Goal: Task Accomplishment & Management: Manage account settings

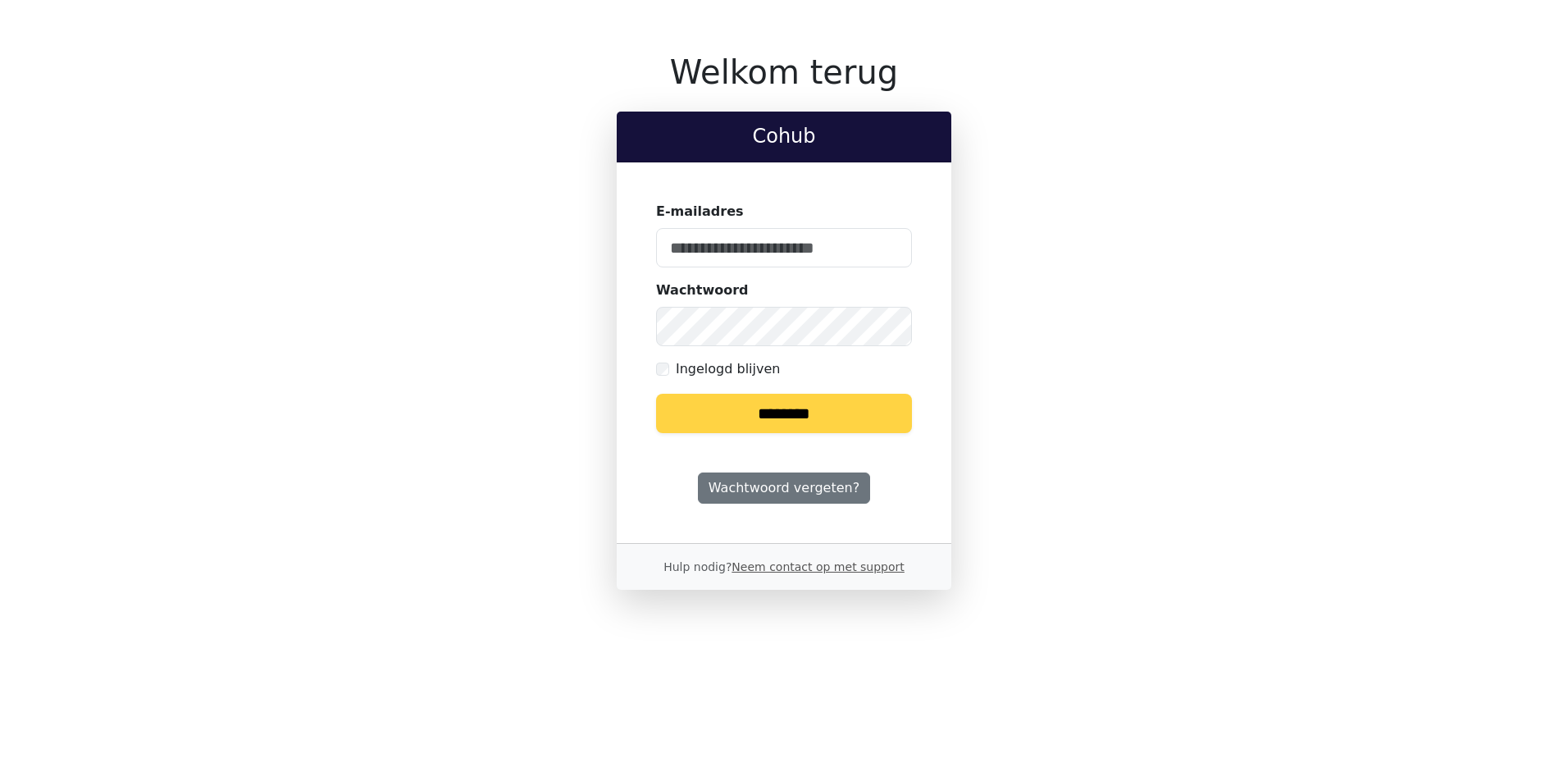
type input "**********"
click at [789, 409] on input "********" at bounding box center [784, 413] width 256 height 39
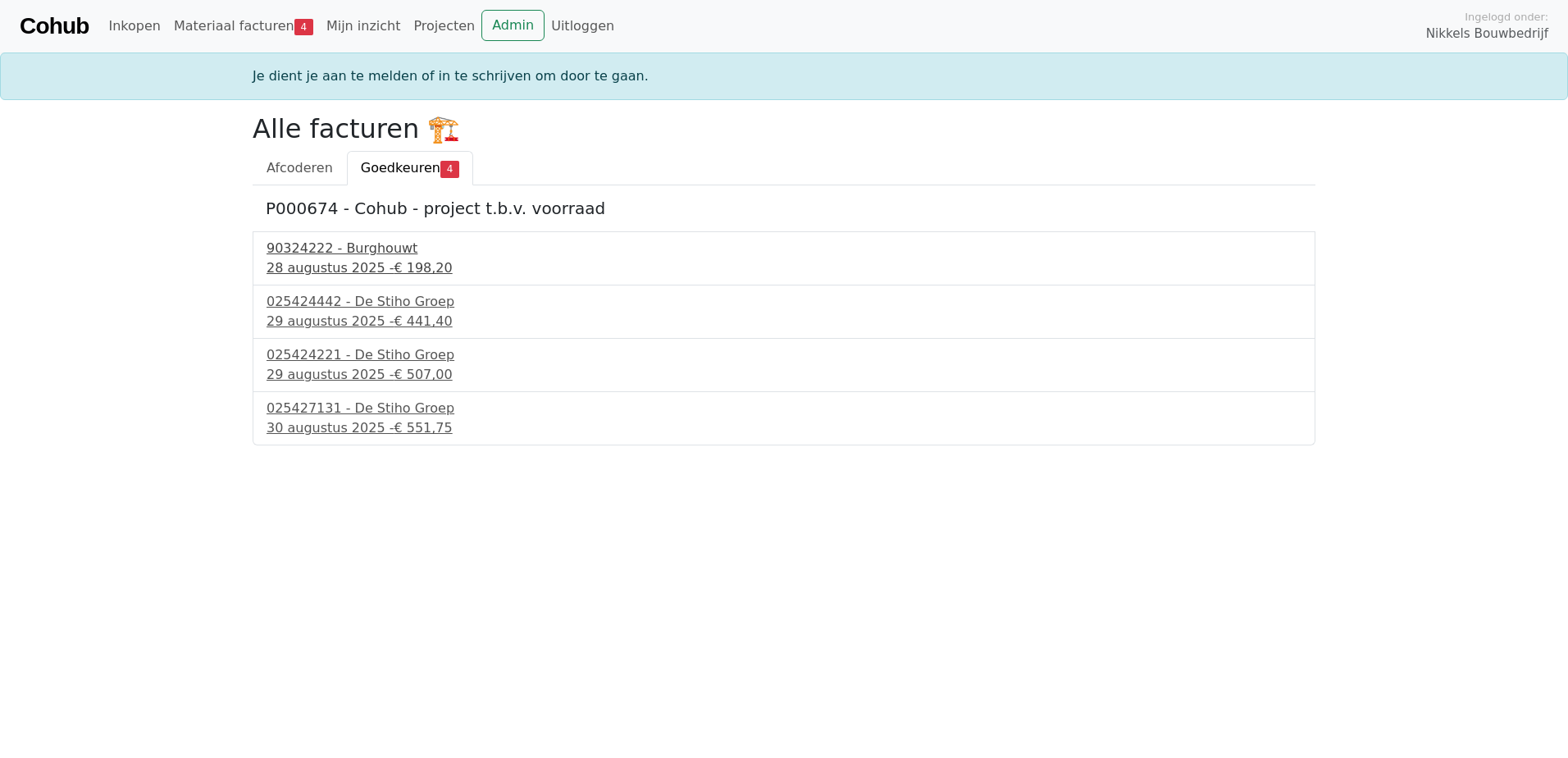
click at [371, 247] on div "90324222 - Burghouwt" at bounding box center [784, 249] width 1035 height 20
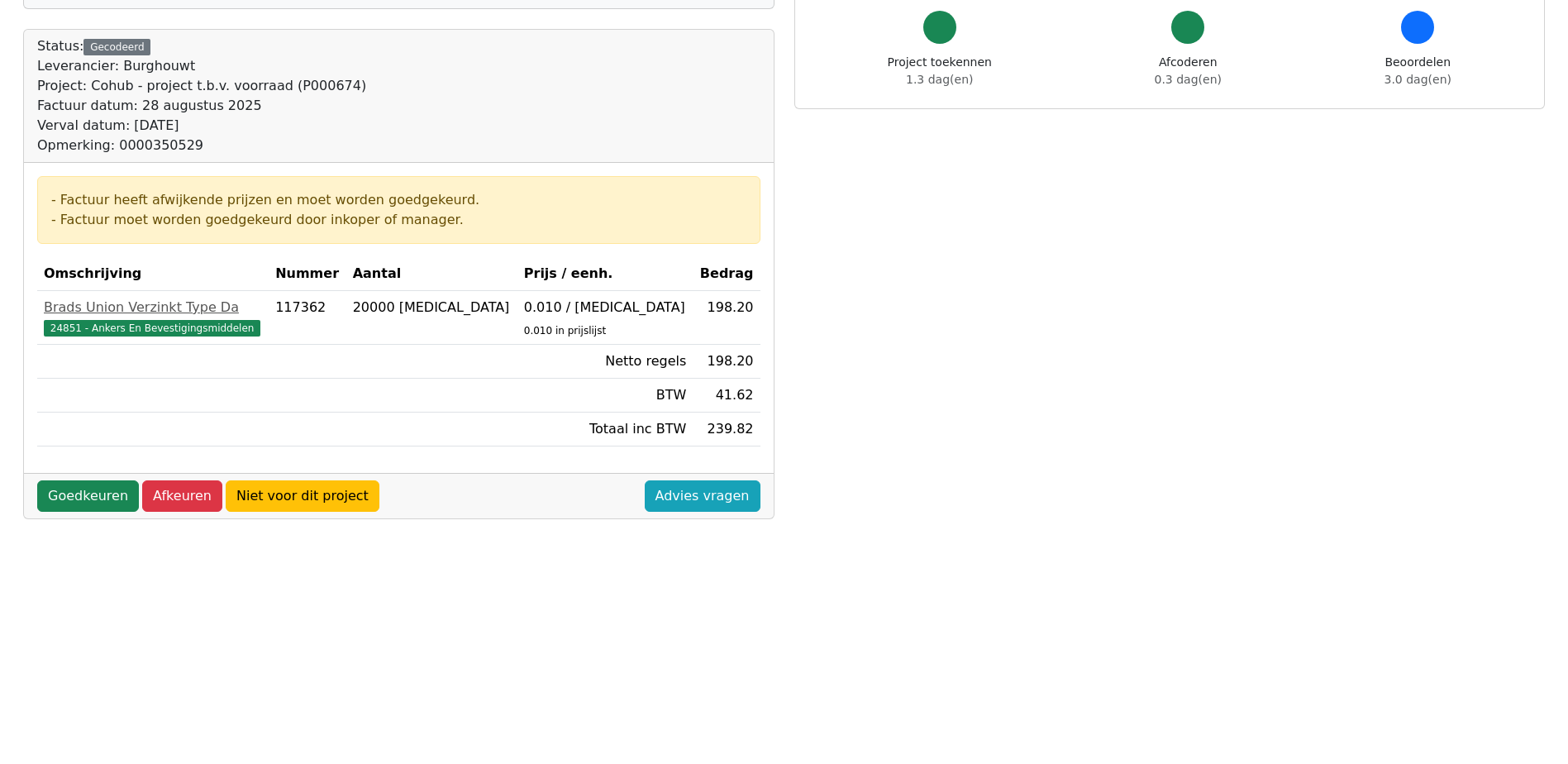
scroll to position [248, 0]
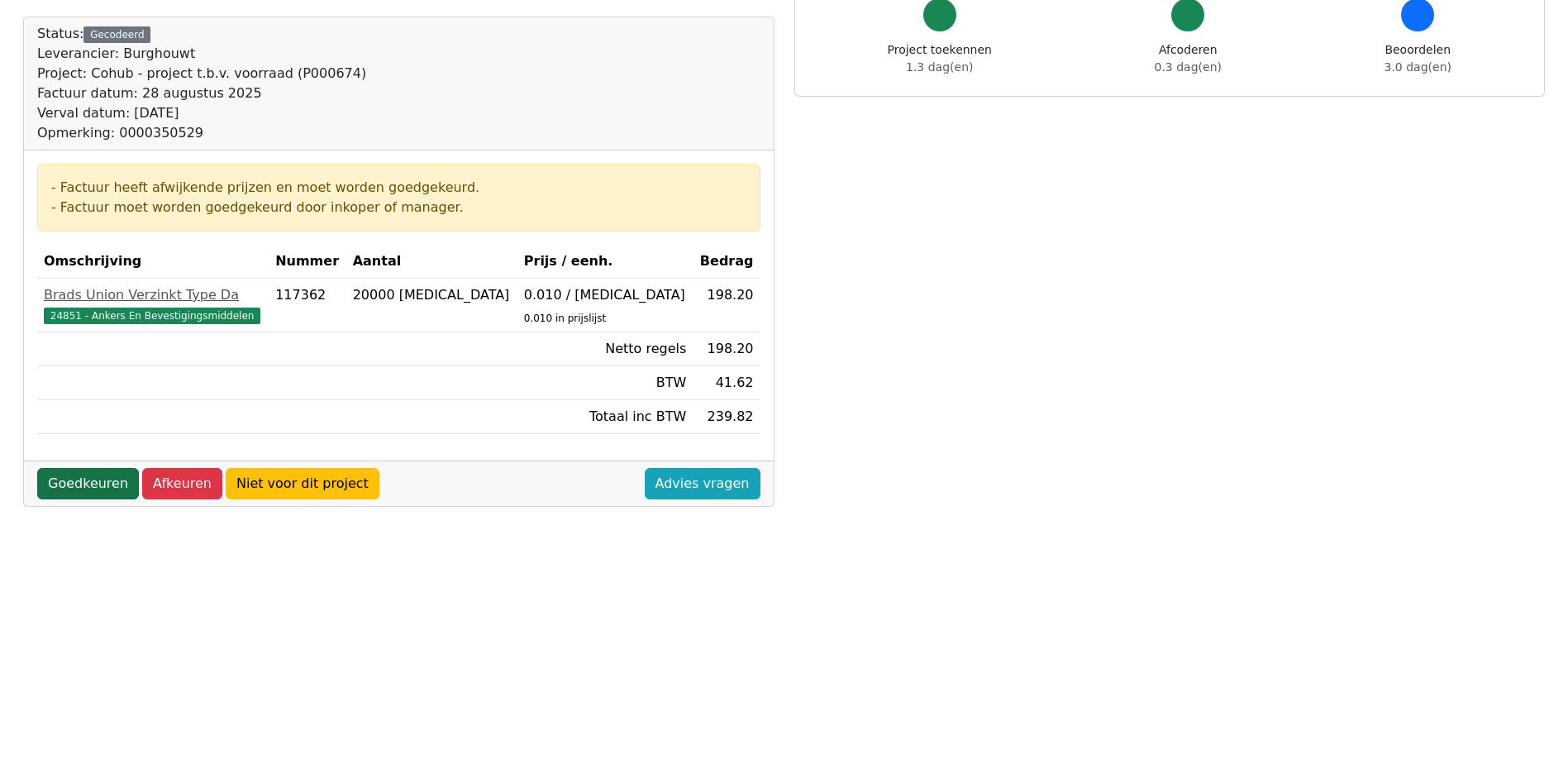
click at [74, 483] on link "Goedkeuren" at bounding box center [89, 484] width 102 height 32
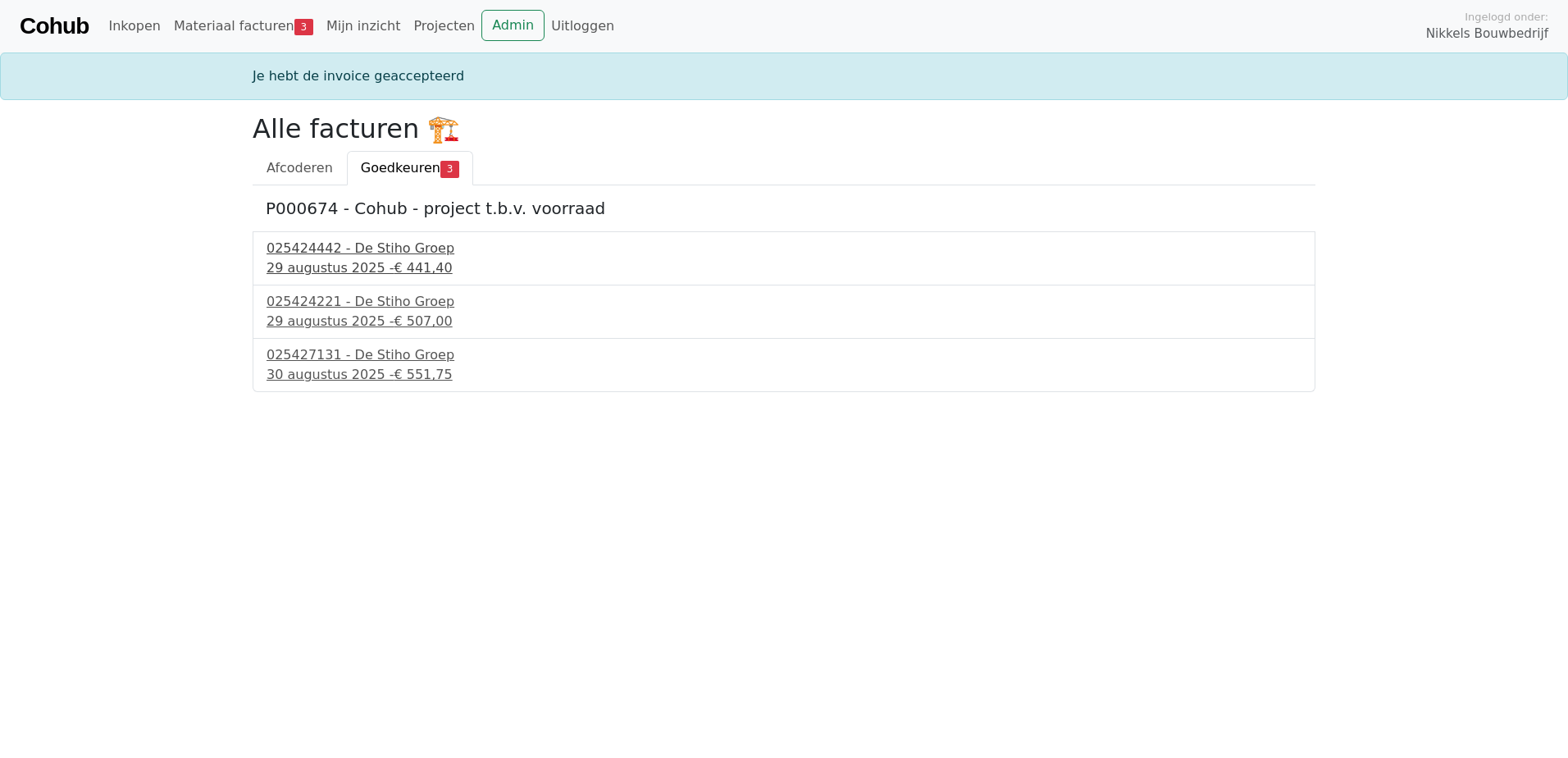
click at [384, 243] on div "025424442 - De Stiho Groep" at bounding box center [784, 249] width 1035 height 20
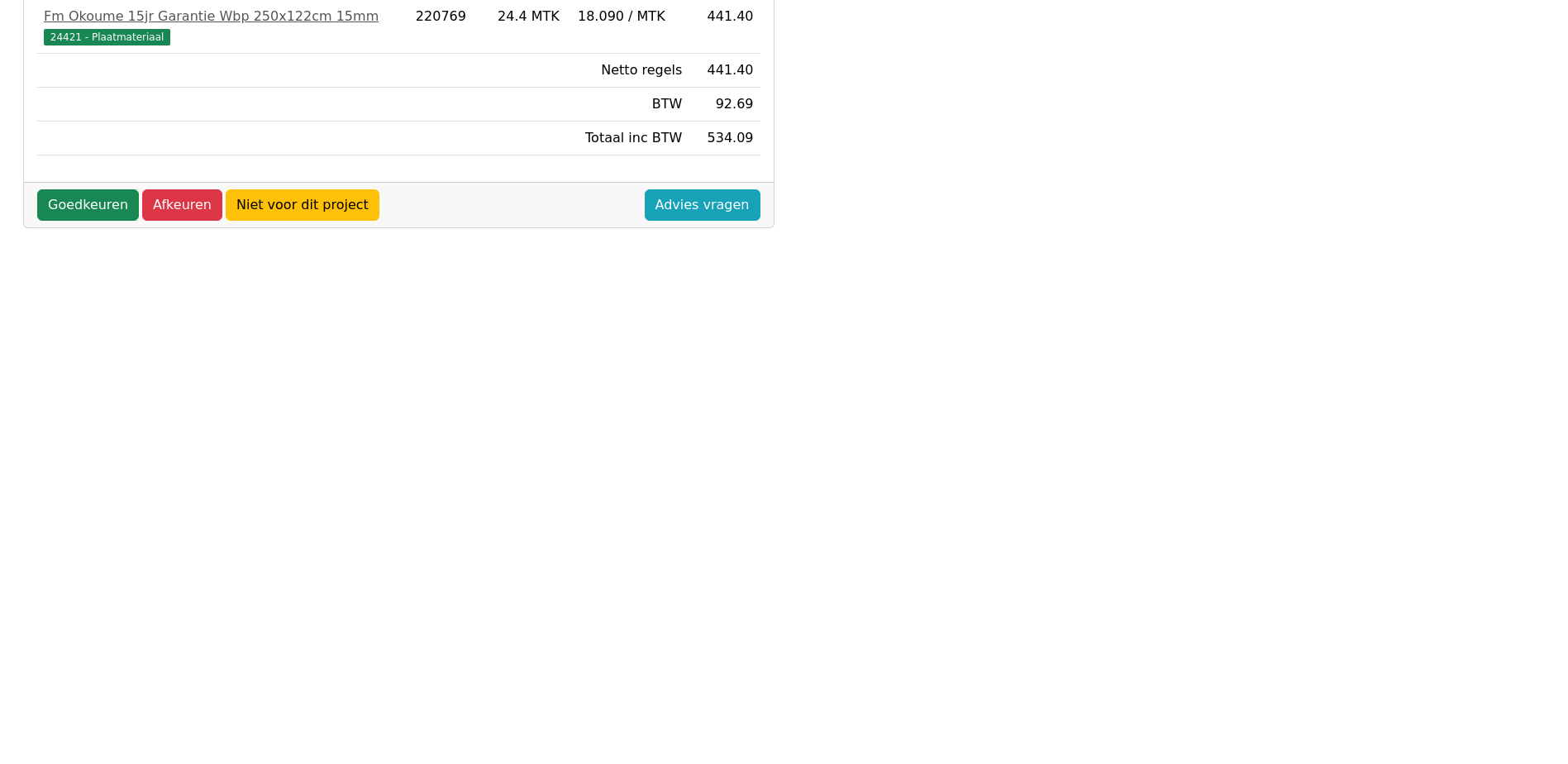
scroll to position [496, 0]
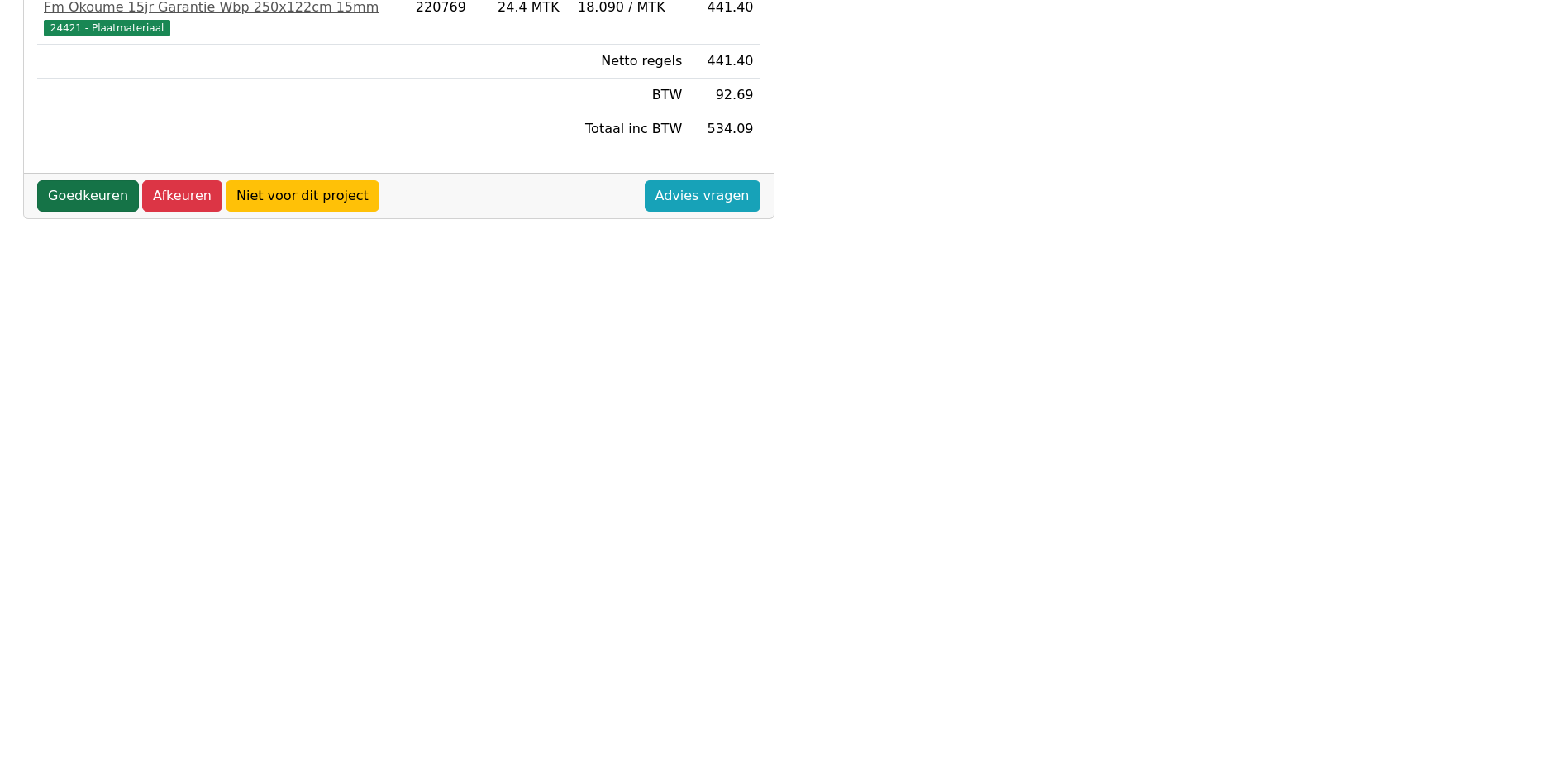
click at [85, 197] on link "Goedkeuren" at bounding box center [89, 196] width 102 height 32
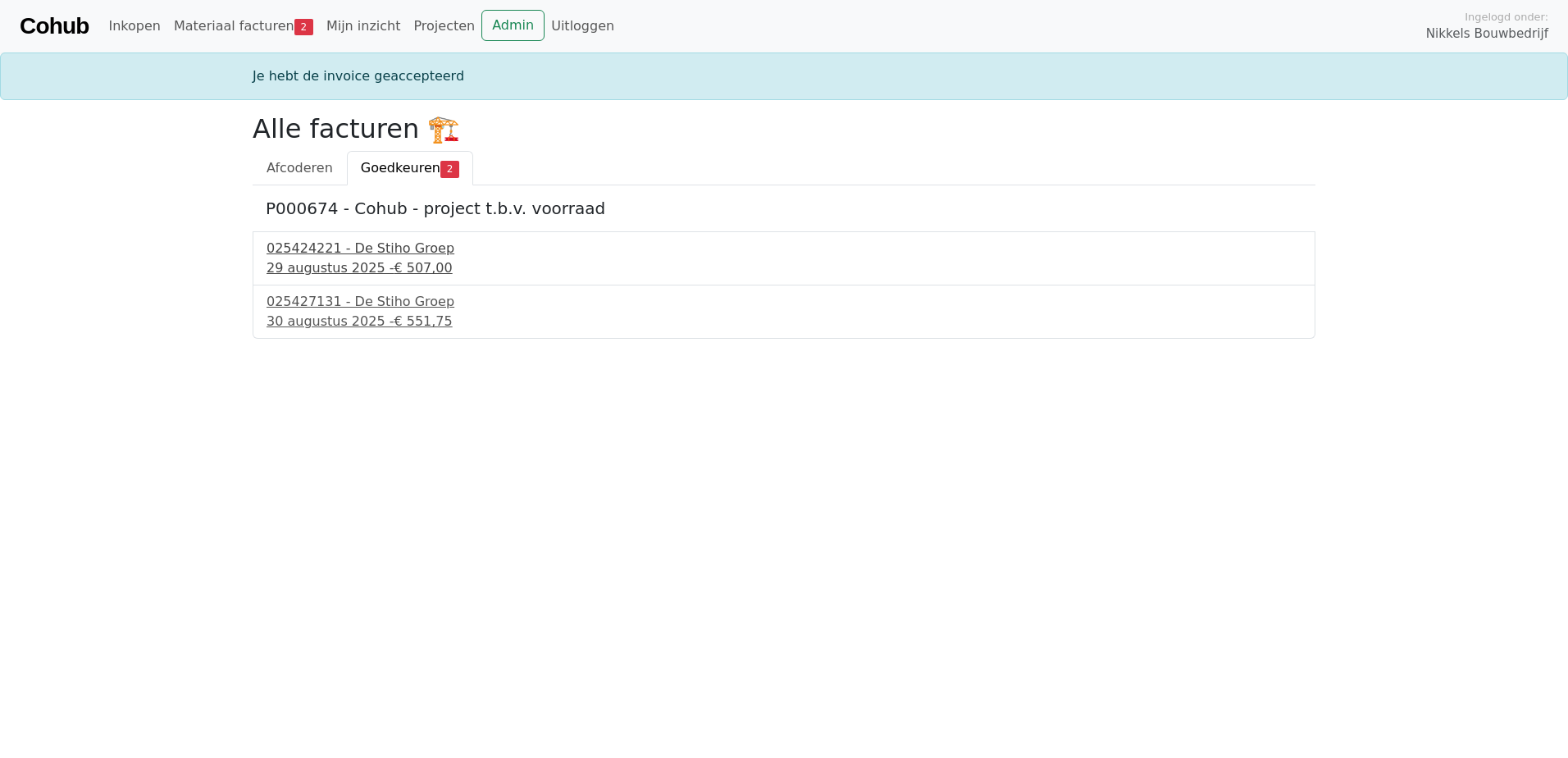
click at [400, 242] on div "025424221 - De Stiho Groep" at bounding box center [784, 249] width 1035 height 20
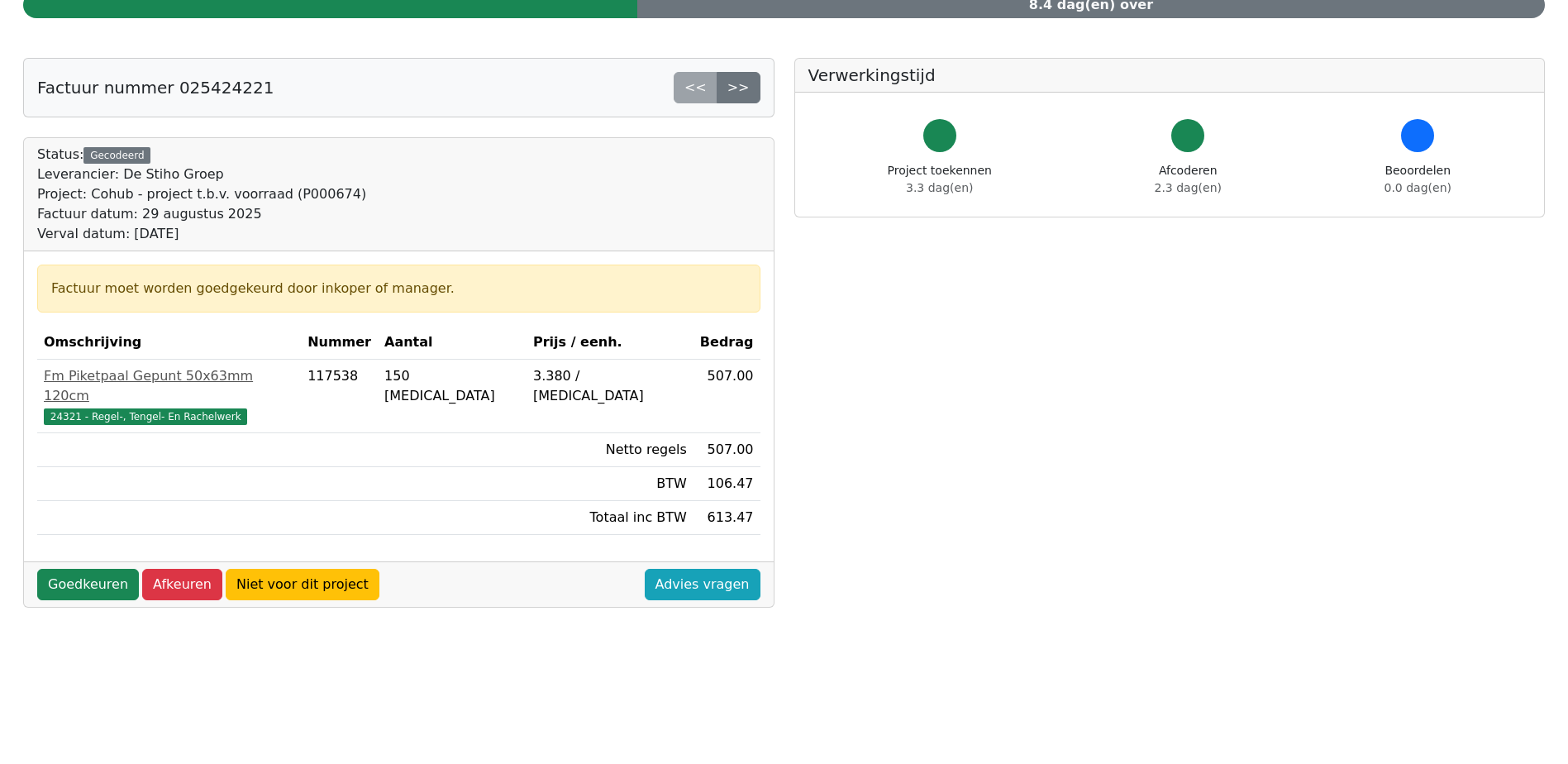
scroll to position [248, 0]
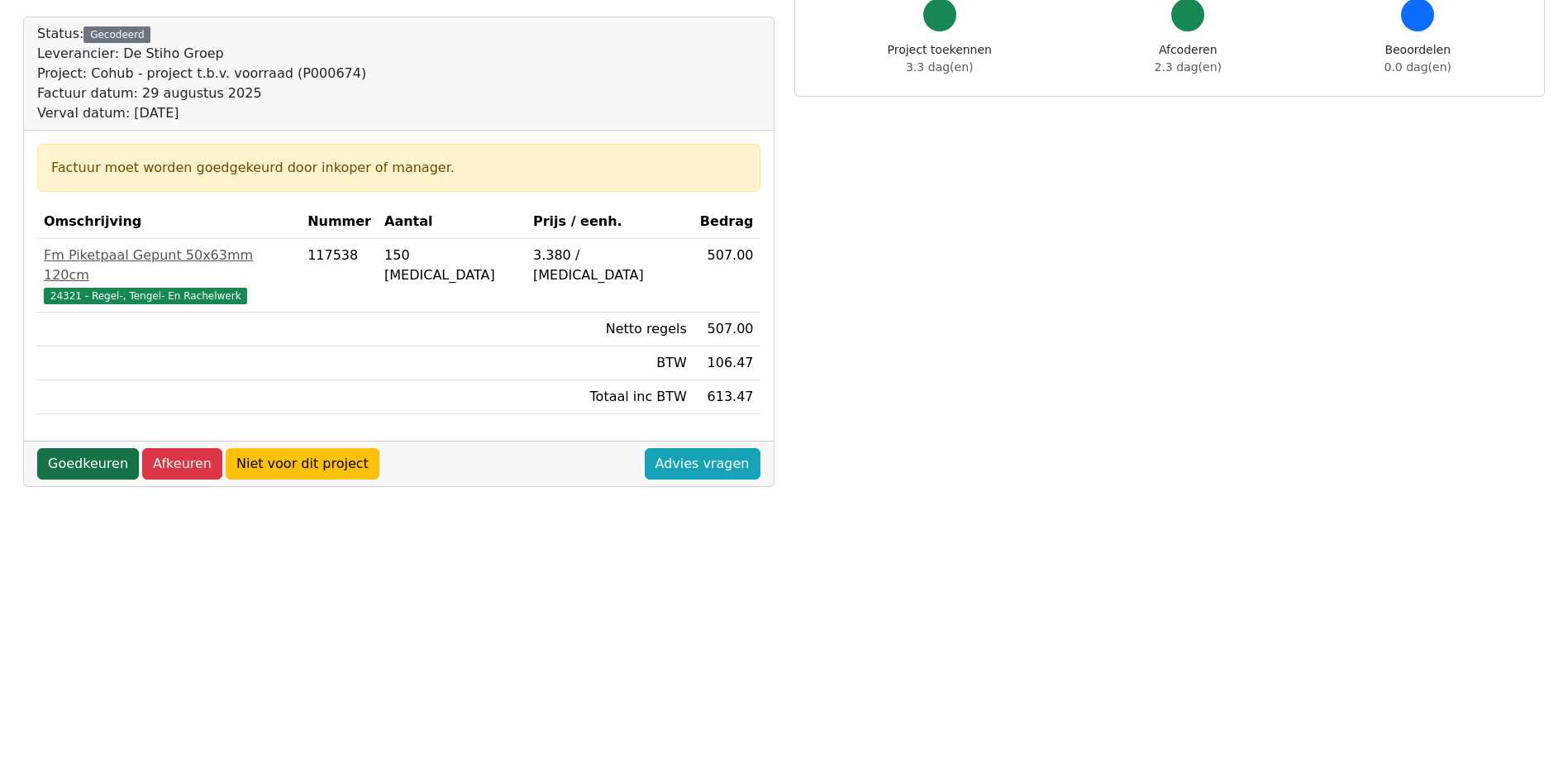
click at [77, 448] on link "Goedkeuren" at bounding box center [89, 463] width 102 height 32
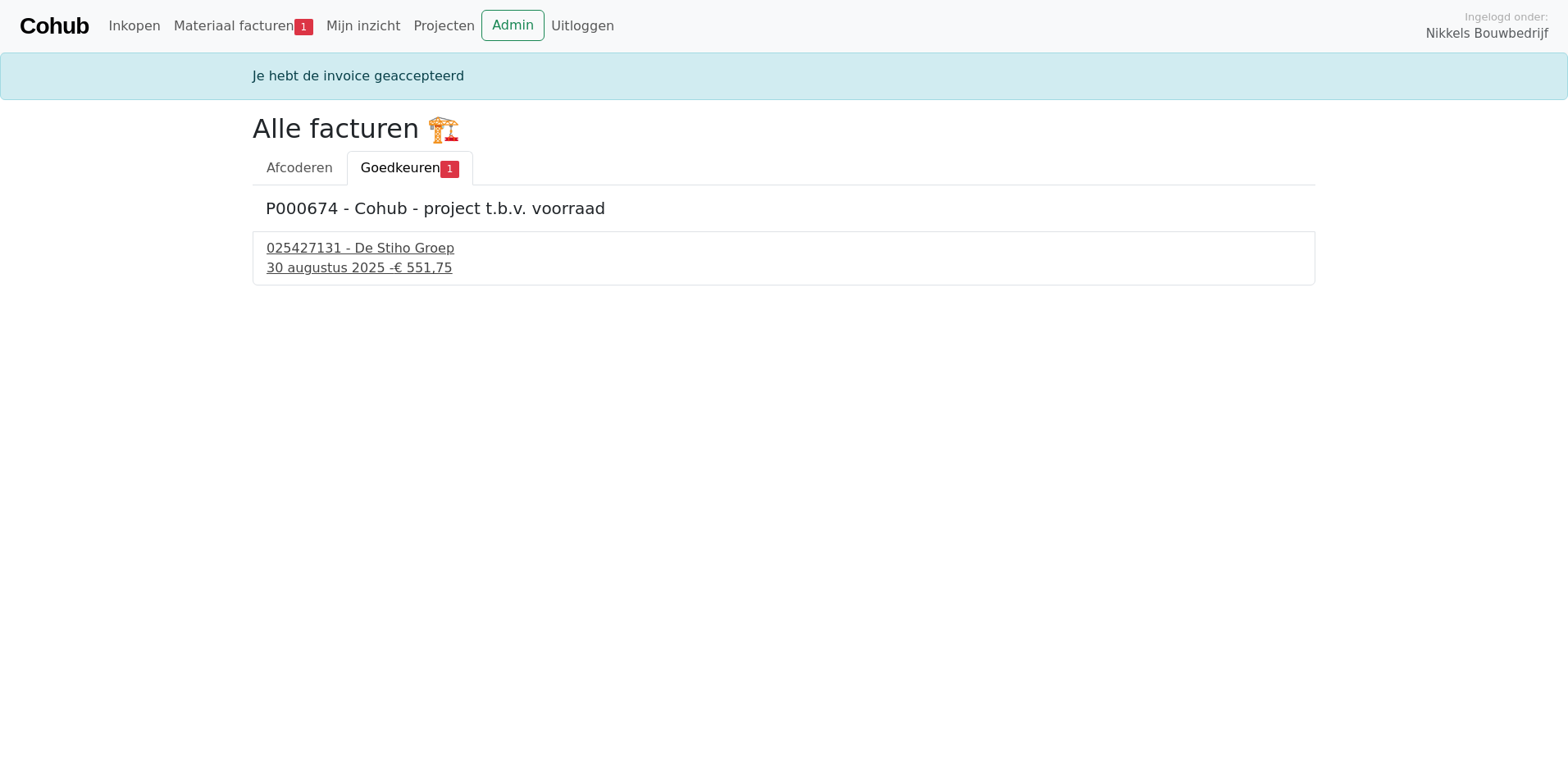
click at [399, 249] on div "025427131 - De Stiho Groep" at bounding box center [784, 249] width 1035 height 20
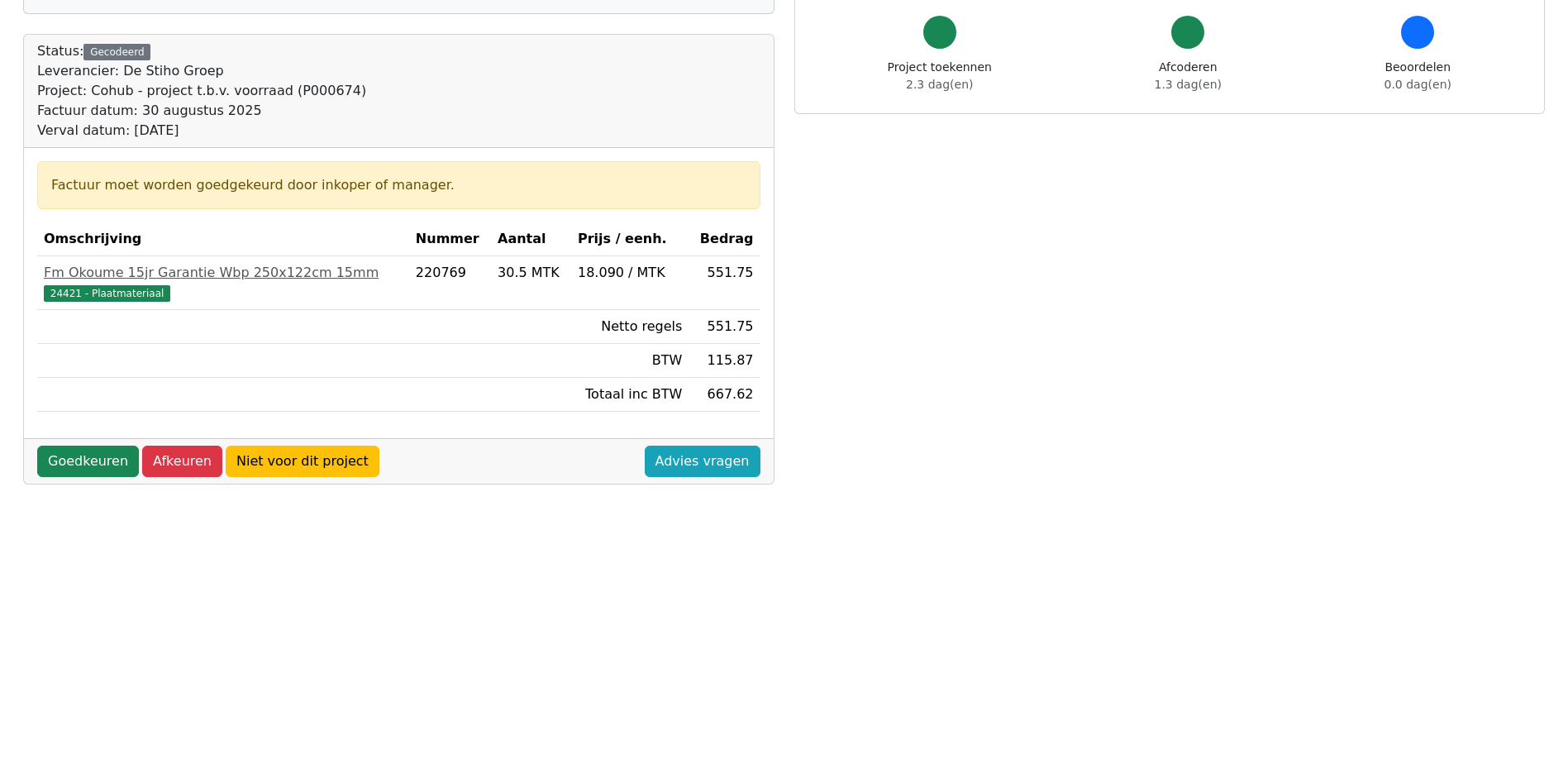
scroll to position [330, 0]
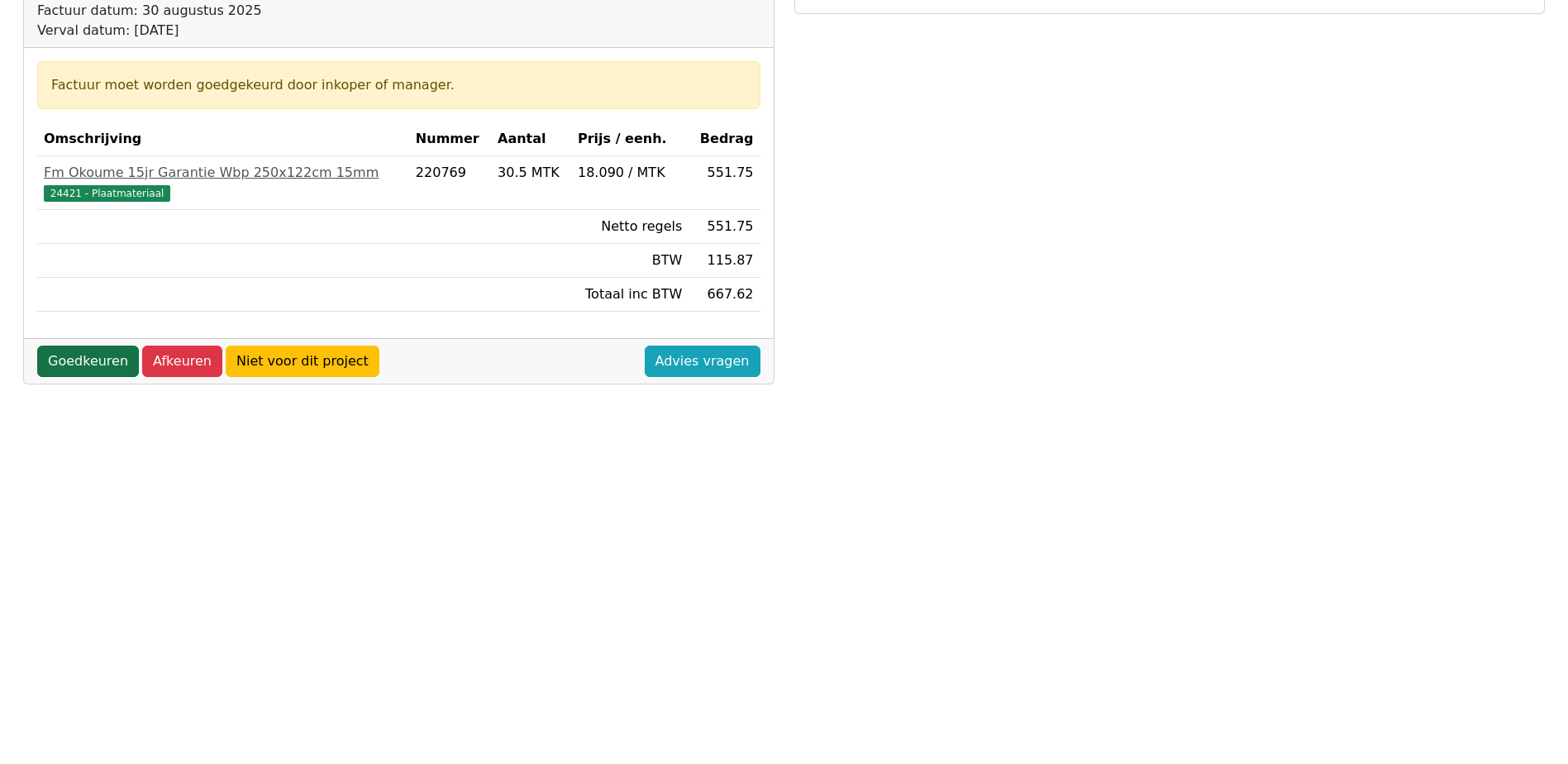
click at [75, 358] on link "Goedkeuren" at bounding box center [89, 361] width 102 height 32
